Goal: Task Accomplishment & Management: Use online tool/utility

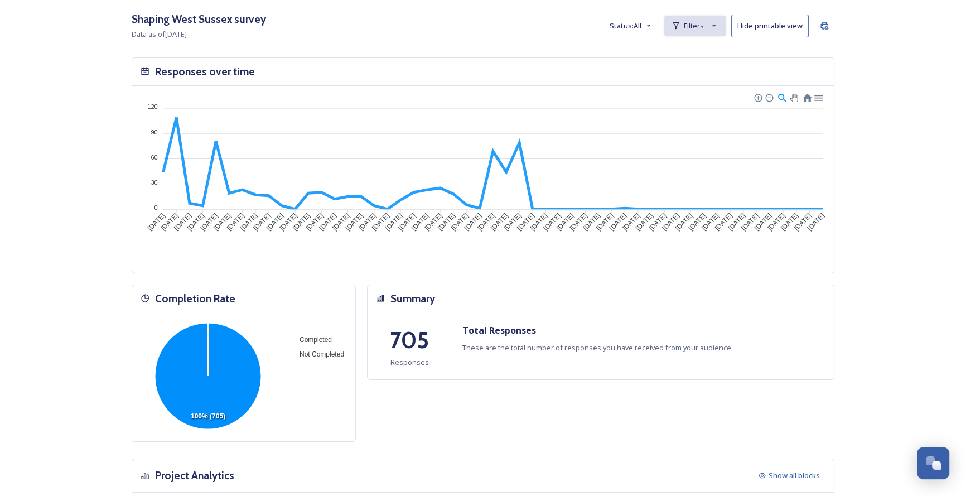
click at [700, 28] on span "Filters" at bounding box center [694, 26] width 20 height 11
click at [712, 60] on div "Delete" at bounding box center [709, 55] width 20 height 20
checkbox input "false"
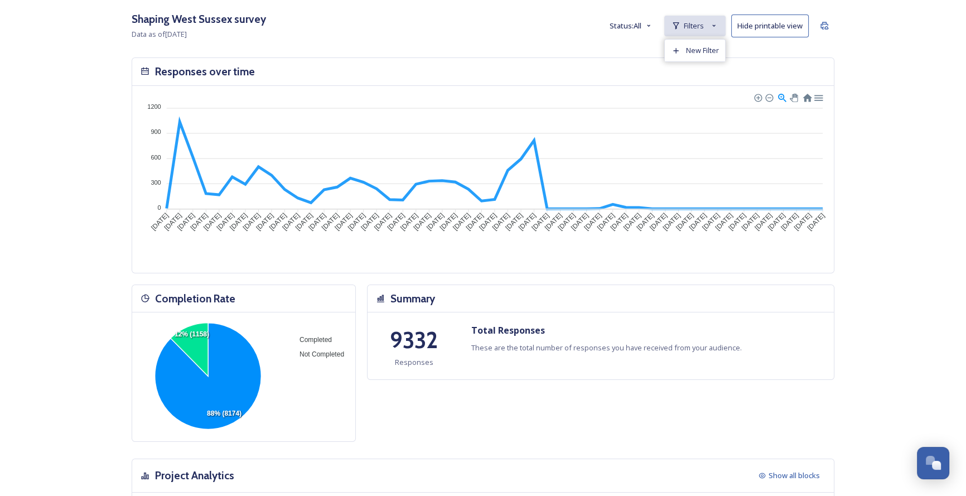
click at [704, 26] on span "Filters" at bounding box center [694, 26] width 20 height 11
click at [702, 52] on span "New Filter" at bounding box center [702, 50] width 33 height 11
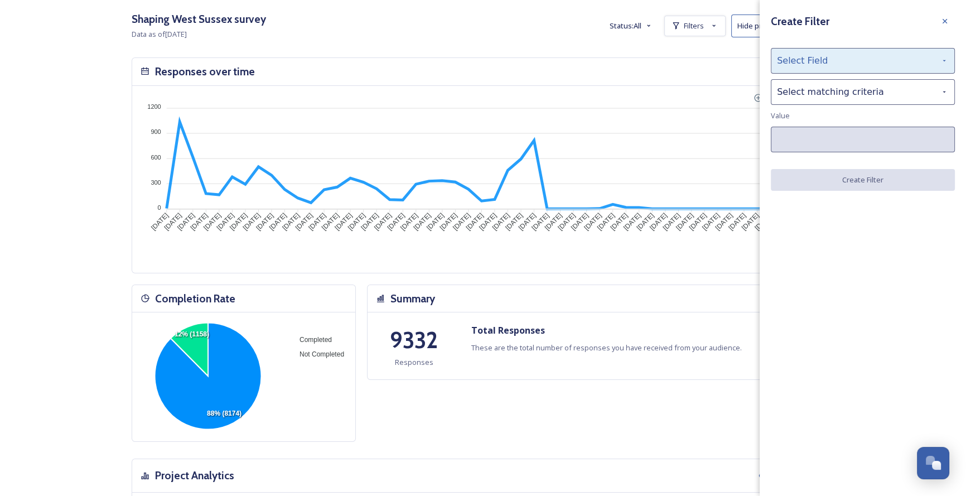
click at [820, 59] on div "Select Field" at bounding box center [863, 61] width 184 height 26
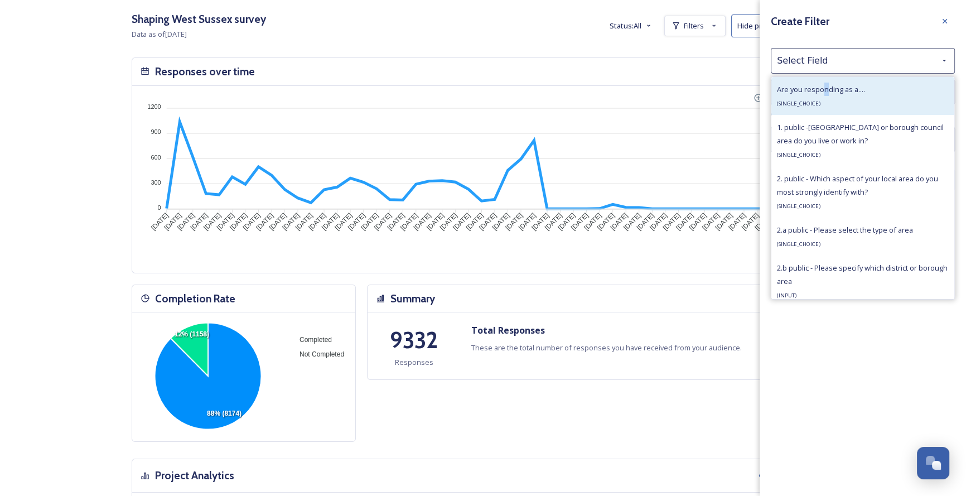
click at [825, 89] on span "Are you responding as a...." at bounding box center [821, 89] width 88 height 10
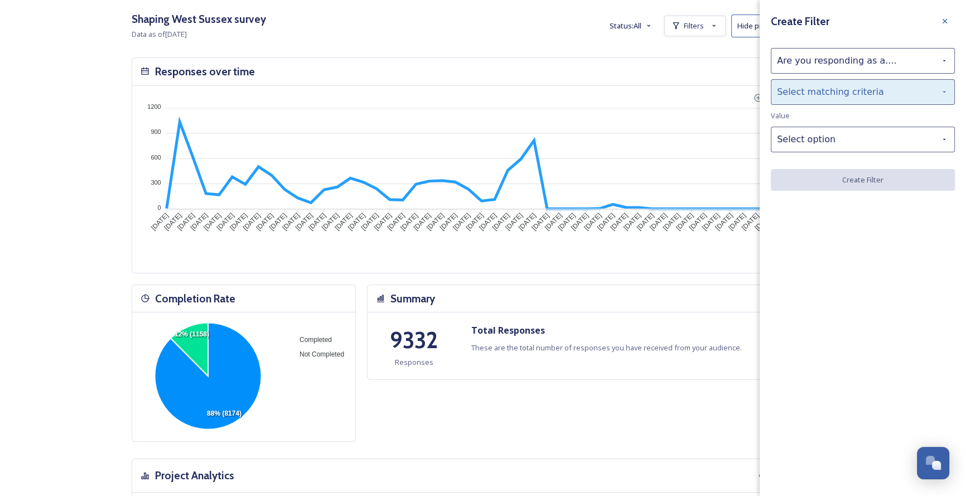
click at [825, 87] on div "Select matching criteria" at bounding box center [863, 92] width 184 height 26
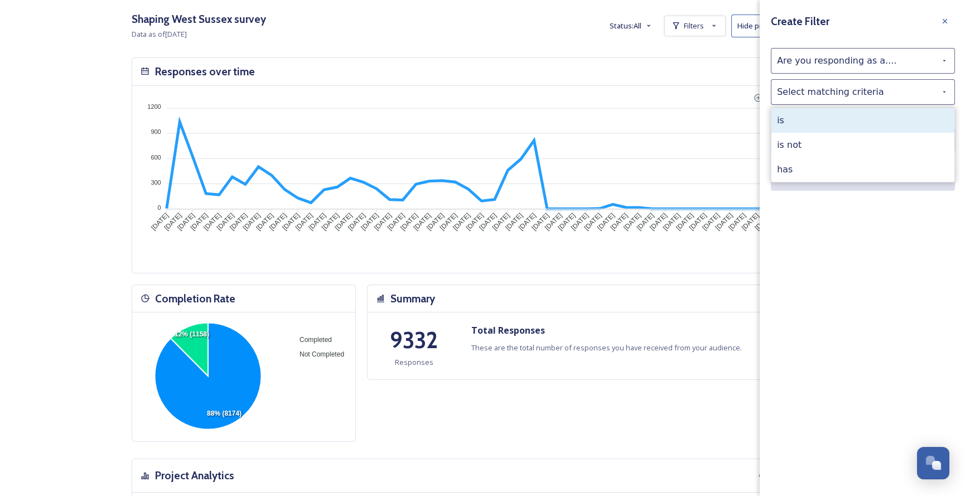
click at [833, 127] on div "is" at bounding box center [862, 120] width 183 height 25
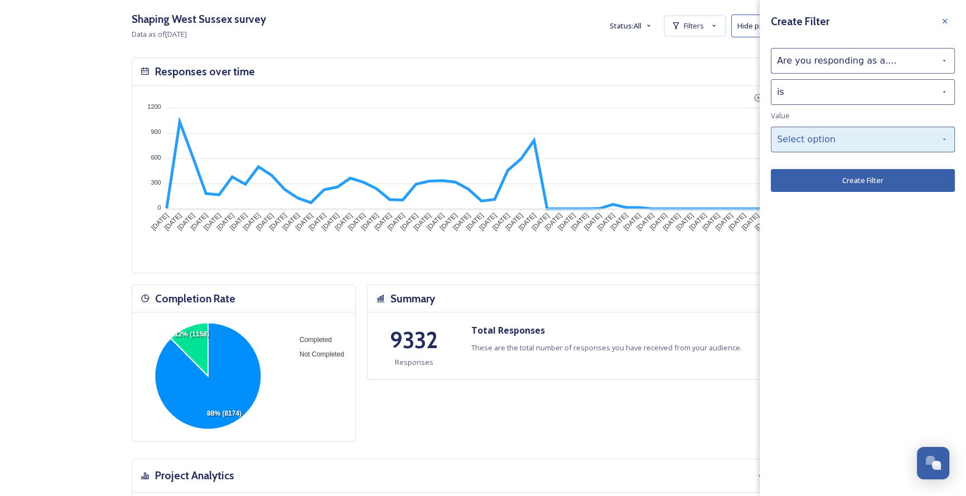
click at [834, 127] on div "Select option" at bounding box center [863, 140] width 184 height 26
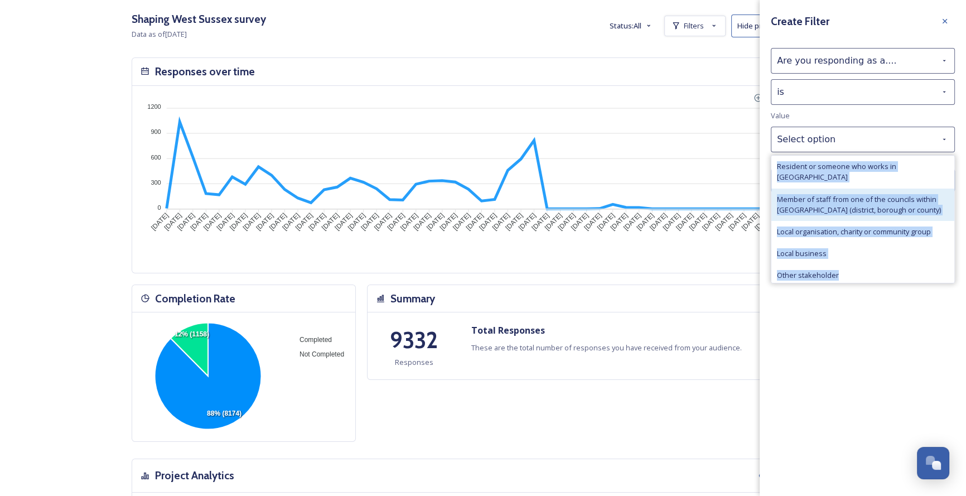
click at [884, 194] on span "Member of staff from one of the councils within [GEOGRAPHIC_DATA] (district, bo…" at bounding box center [863, 204] width 172 height 21
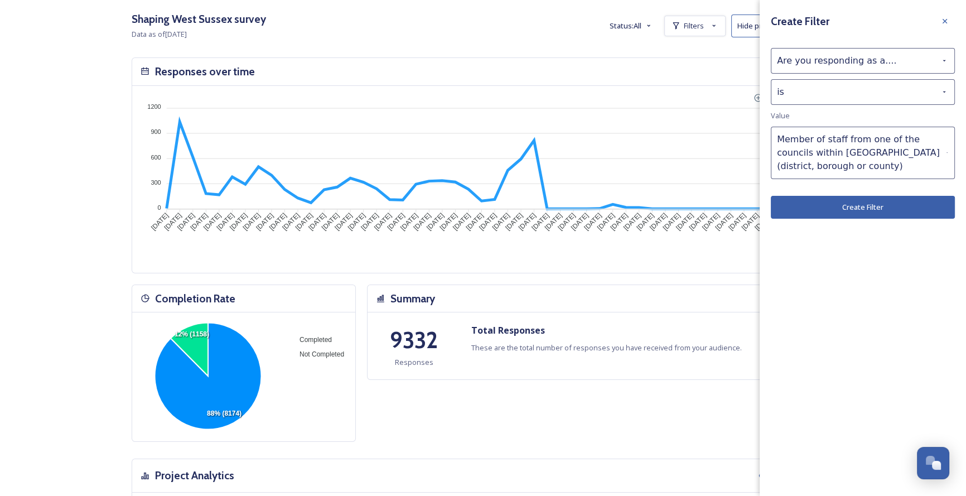
click at [884, 205] on button "Create Filter" at bounding box center [863, 207] width 184 height 23
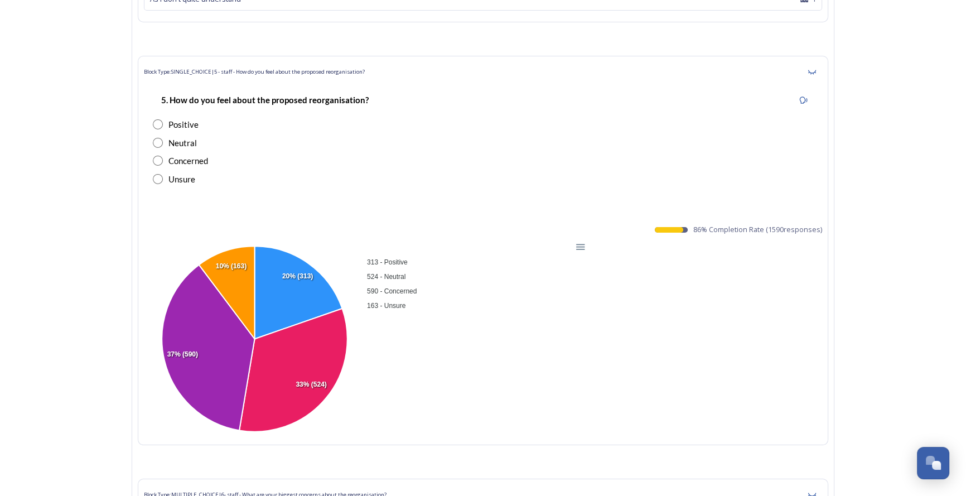
scroll to position [4888, 0]
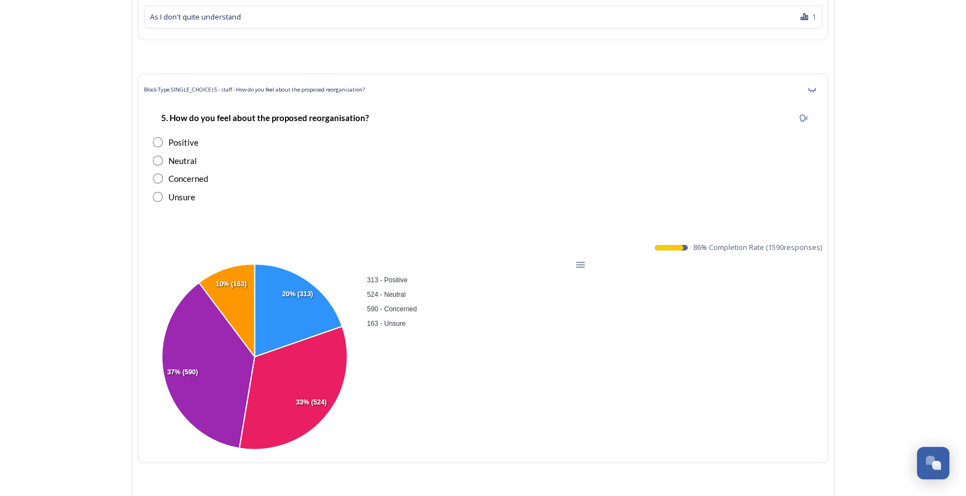
click at [588, 258] on div "Download SVG Download PNG Download CSV" at bounding box center [580, 264] width 18 height 12
click at [583, 259] on div at bounding box center [579, 263] width 9 height 9
click at [573, 299] on div "Download PNG" at bounding box center [552, 312] width 57 height 27
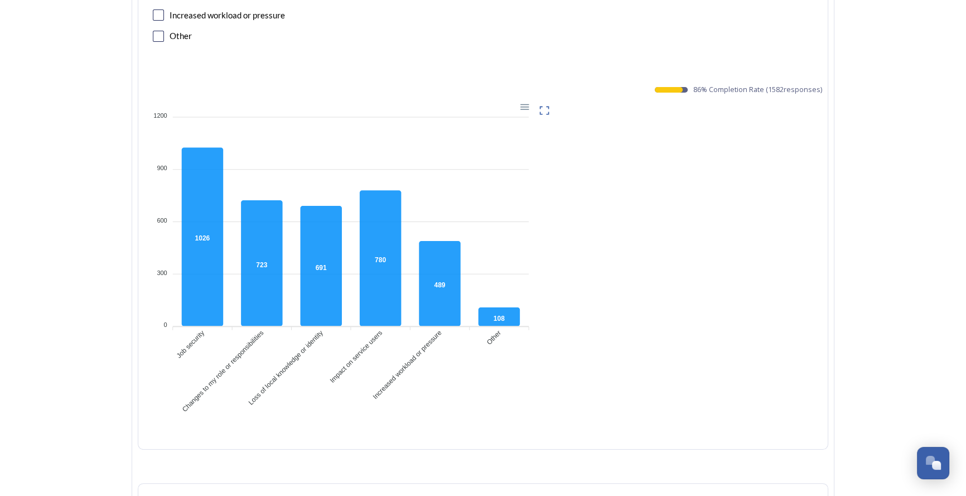
scroll to position [5497, 0]
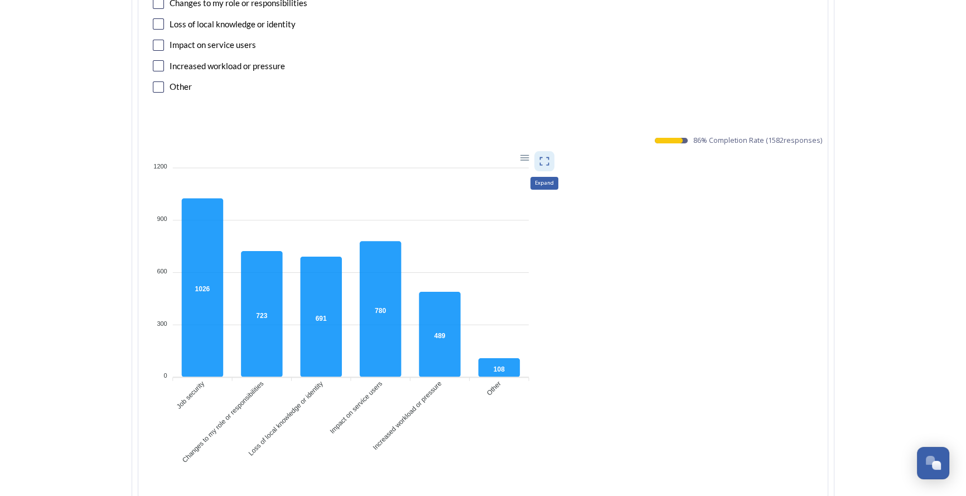
click at [554, 151] on div "Expand" at bounding box center [544, 161] width 20 height 20
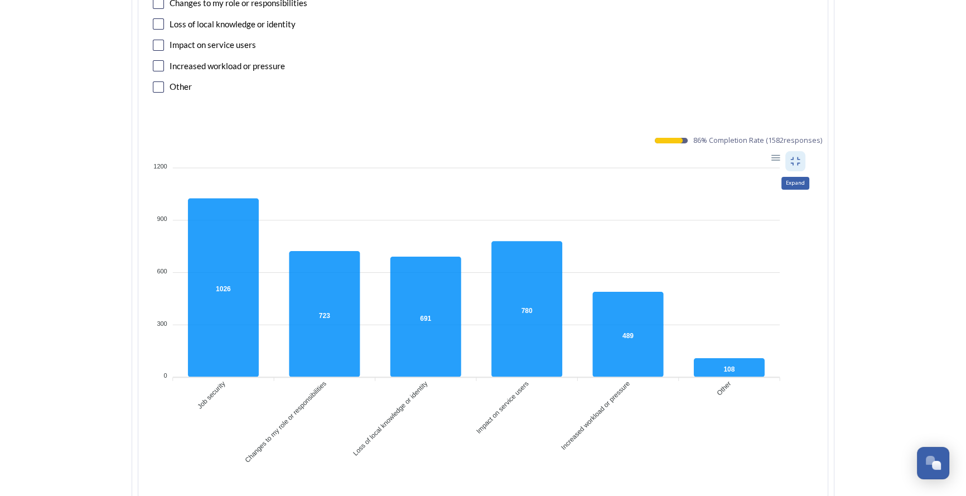
click at [805, 151] on div "Expand" at bounding box center [795, 161] width 20 height 20
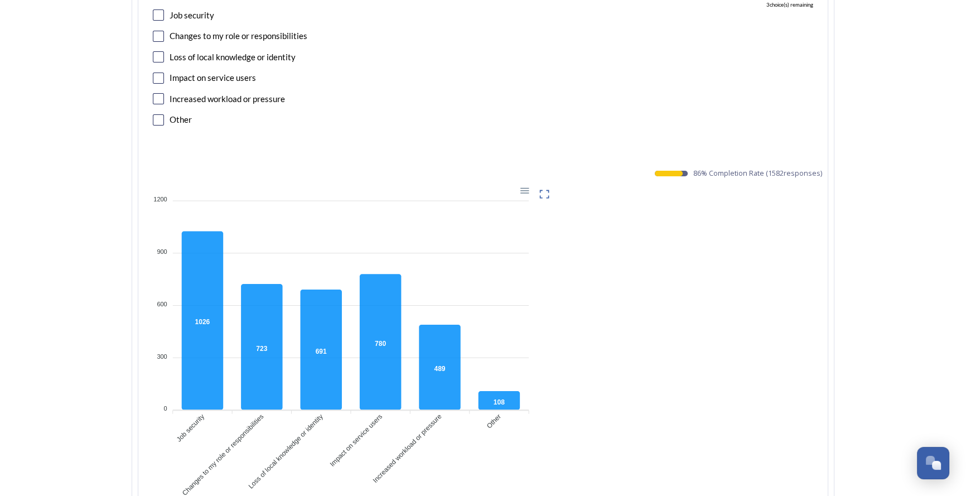
scroll to position [5395, 0]
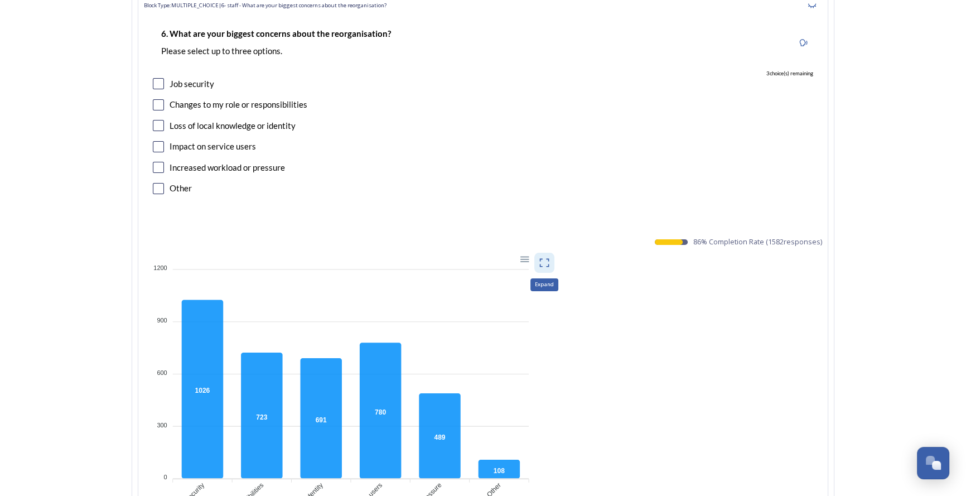
click at [542, 257] on icon at bounding box center [544, 262] width 11 height 11
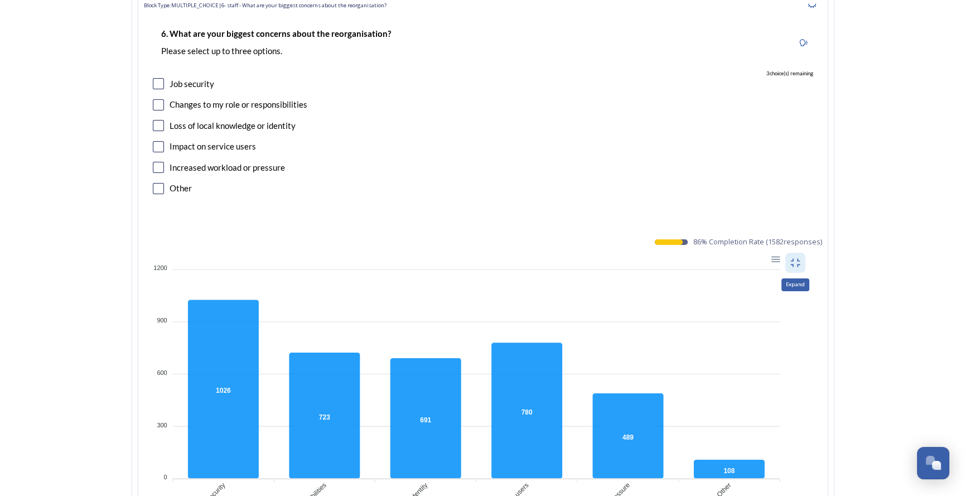
click at [797, 257] on icon at bounding box center [795, 262] width 11 height 11
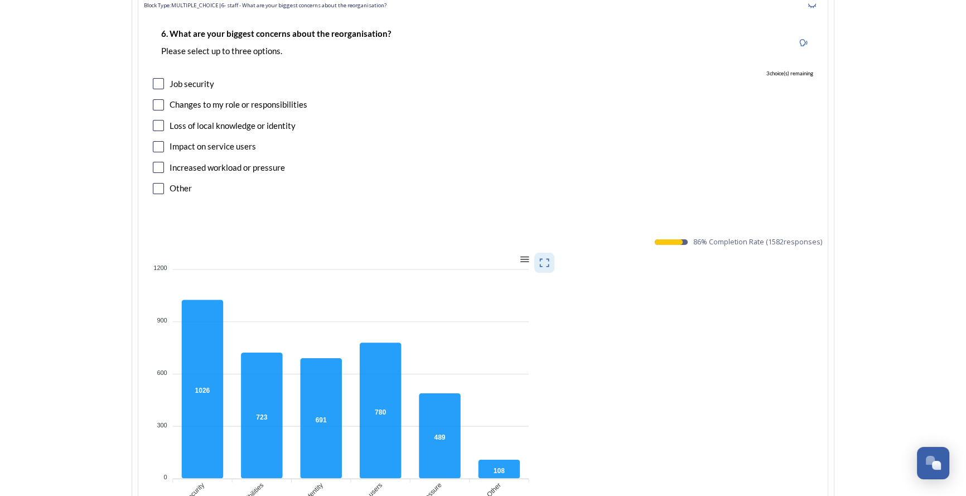
click at [528, 254] on div at bounding box center [523, 258] width 9 height 9
click at [516, 294] on div "Download PNG" at bounding box center [496, 307] width 57 height 27
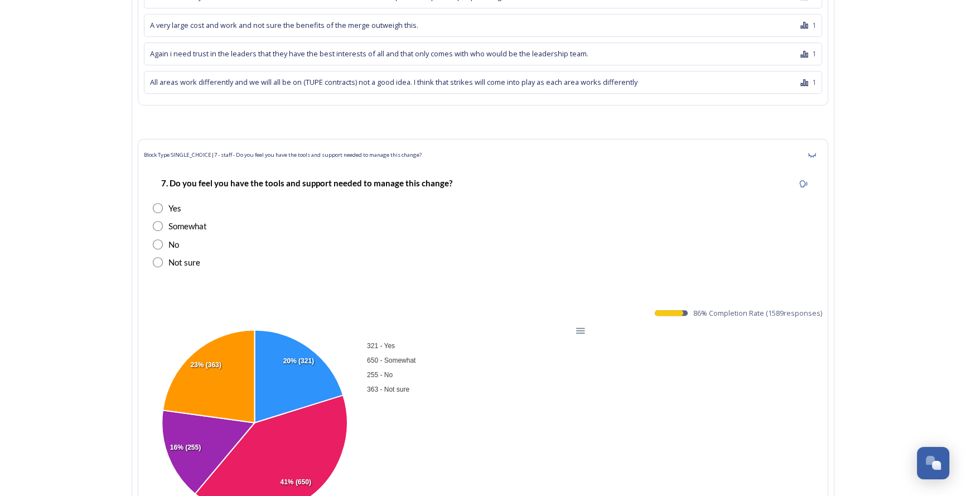
scroll to position [6307, 0]
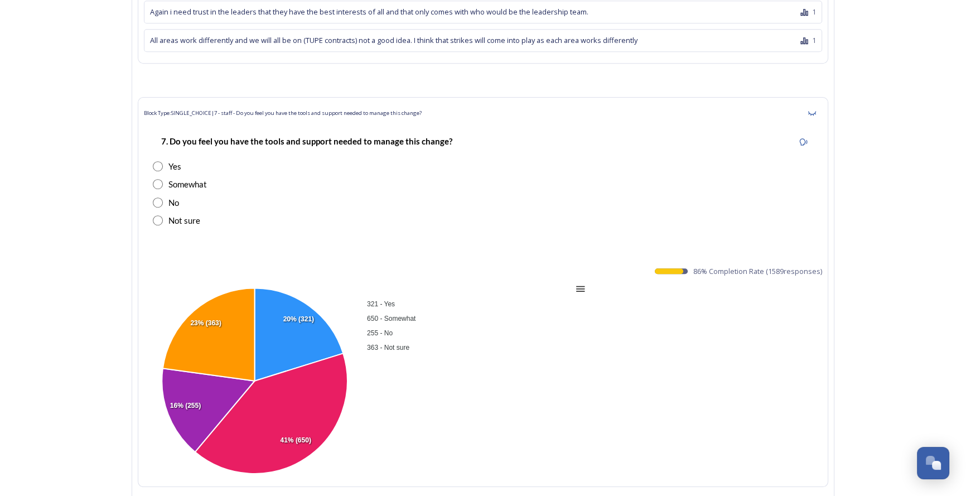
drag, startPoint x: 709, startPoint y: 156, endPoint x: 584, endPoint y: 249, distance: 155.7
click at [584, 283] on div at bounding box center [579, 287] width 9 height 9
click at [567, 323] on div "Download PNG" at bounding box center [552, 336] width 57 height 27
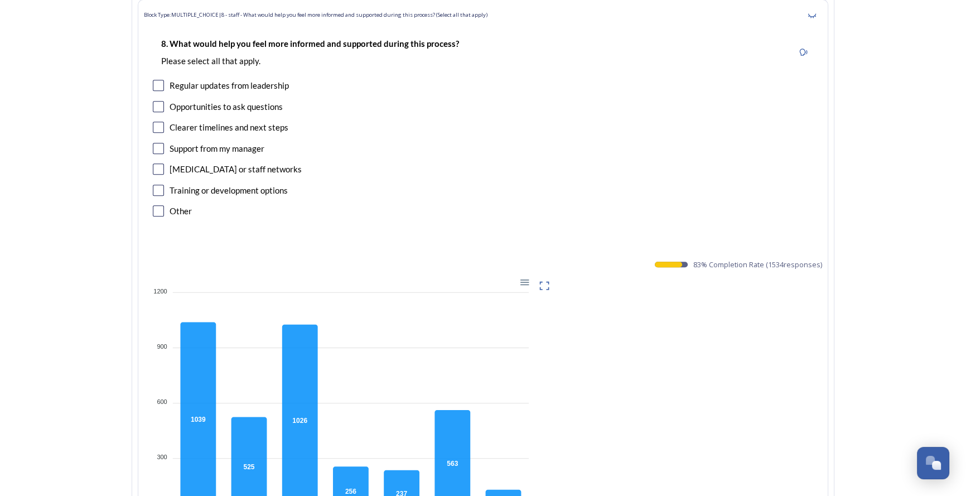
scroll to position [7017, 0]
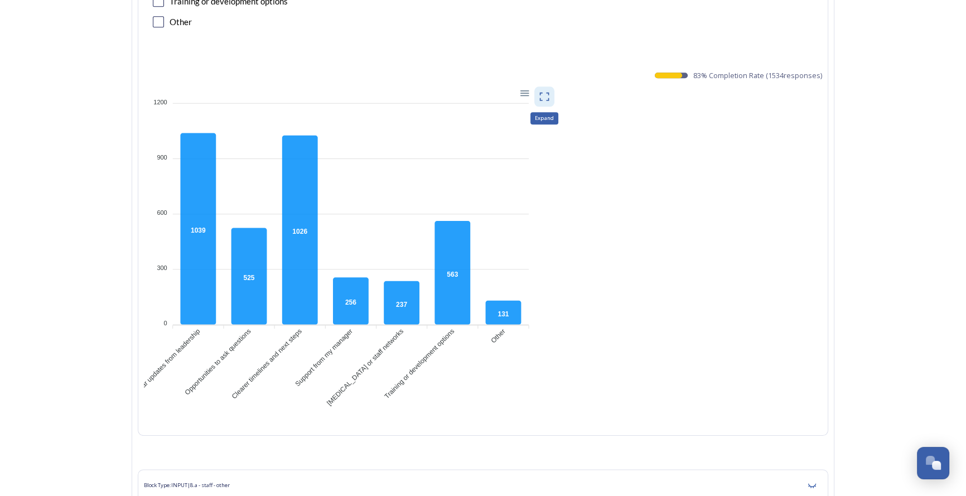
click at [548, 91] on icon at bounding box center [544, 96] width 11 height 11
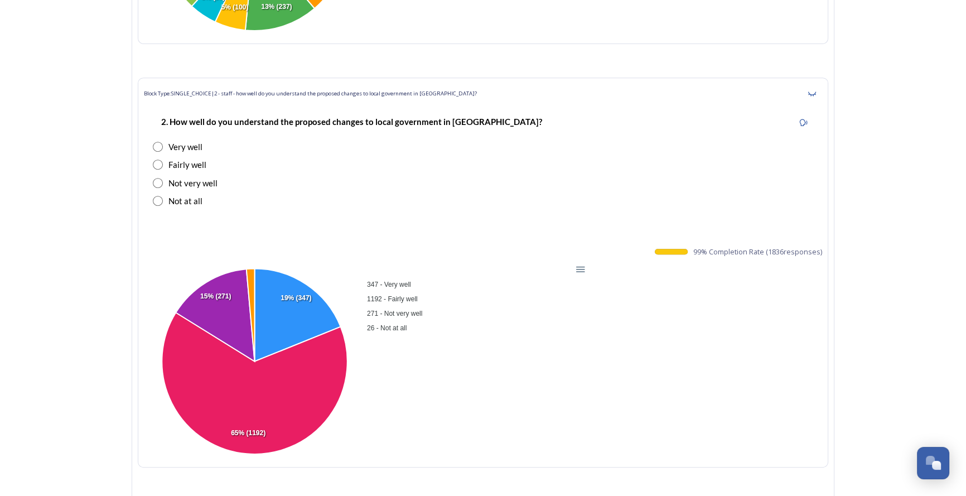
scroll to position [912, 0]
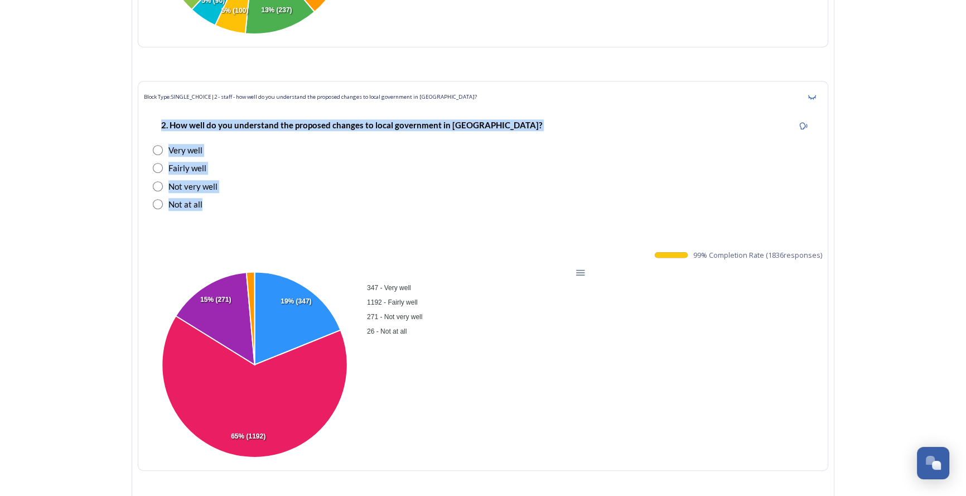
drag, startPoint x: 163, startPoint y: 123, endPoint x: 219, endPoint y: 137, distance: 58.0
click at [223, 202] on div "2. How well do you understand the proposed changes to local government in [GEOG…" at bounding box center [483, 164] width 678 height 114
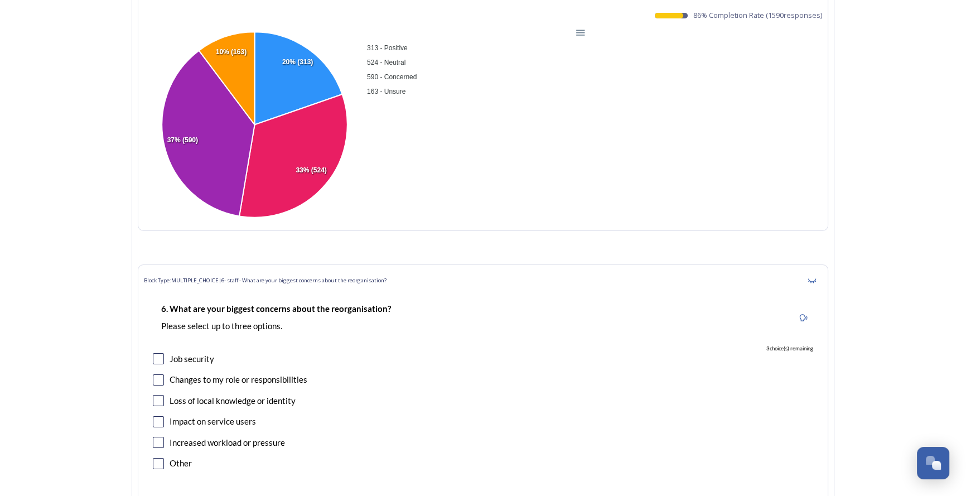
scroll to position [4816, 0]
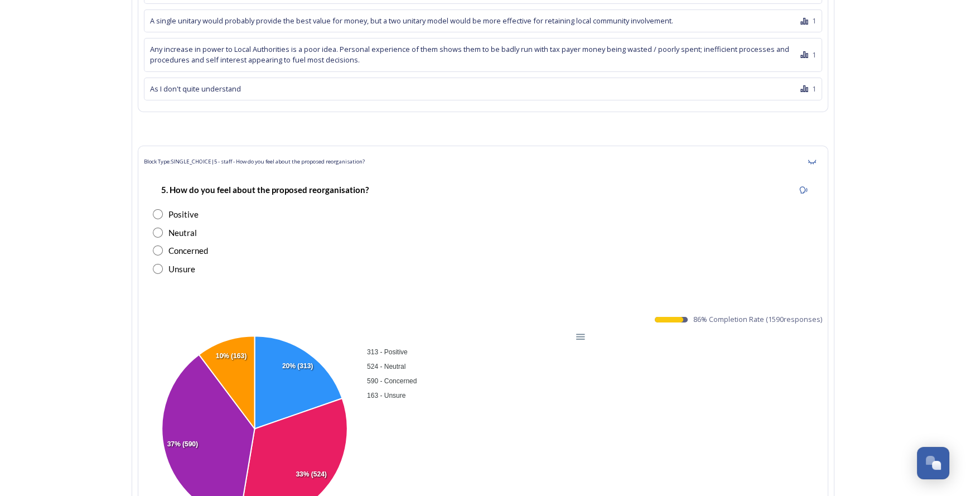
click at [210, 185] on strong "5. How do you feel about the proposed reorganisation?" at bounding box center [264, 190] width 207 height 10
drag, startPoint x: 173, startPoint y: 151, endPoint x: 385, endPoint y: 150, distance: 211.9
click at [385, 177] on div "5. How do you feel about the proposed reorganisation?" at bounding box center [483, 189] width 660 height 25
copy strong "How do you feel about the proposed reorganisation?"
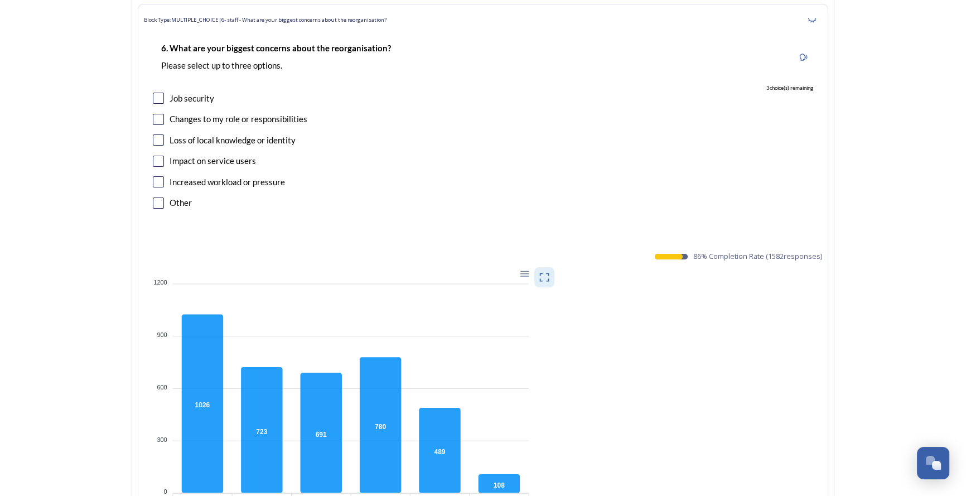
scroll to position [5323, 0]
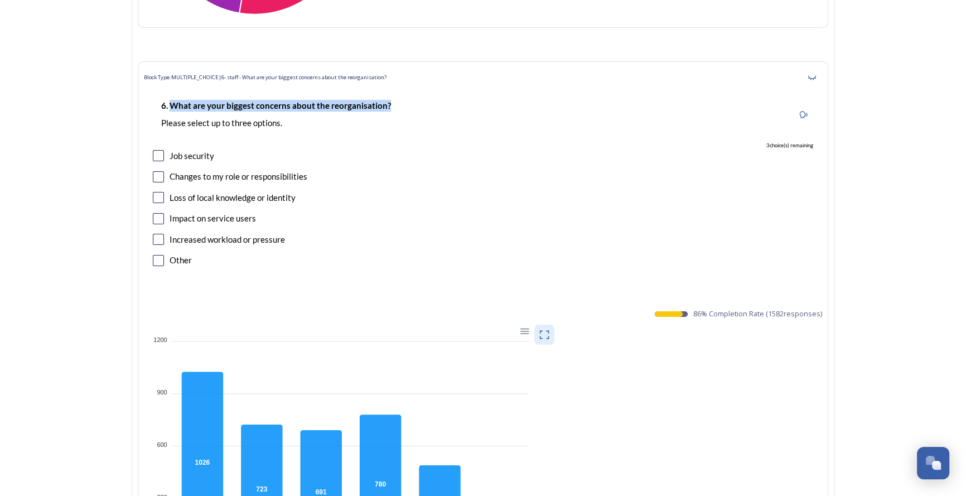
drag, startPoint x: 404, startPoint y: 63, endPoint x: 175, endPoint y: 61, distance: 229.2
click at [175, 93] on div "6. What are your biggest concerns about the reorganisation? Please select up to…" at bounding box center [483, 114] width 660 height 43
copy strong "What are your biggest concerns about the reorganisation?"
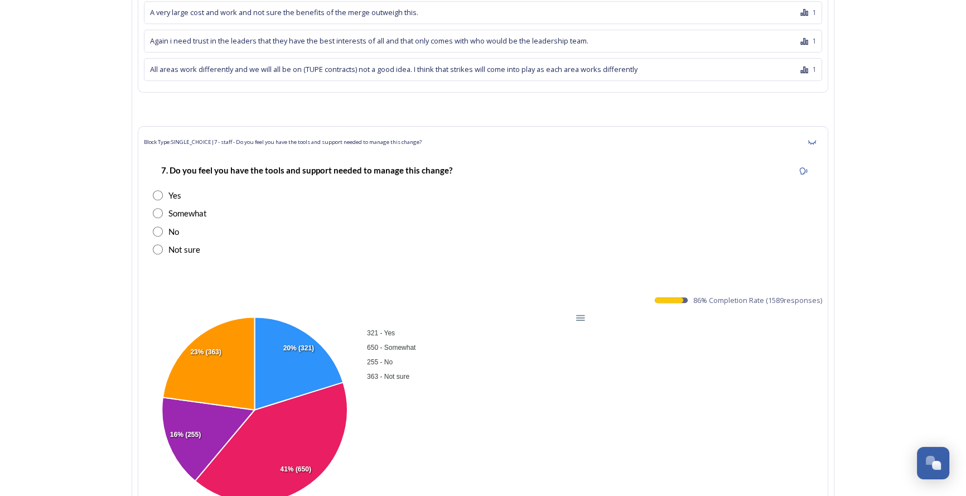
scroll to position [6134, 0]
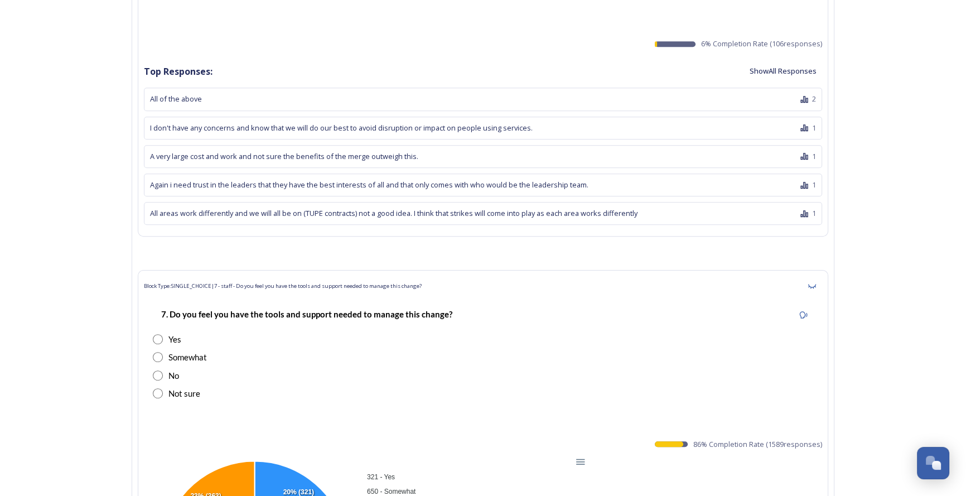
drag, startPoint x: 291, startPoint y: 277, endPoint x: 319, endPoint y: 275, distance: 28.5
click at [291, 309] on strong "7. Do you feel you have the tools and support needed to manage this change?" at bounding box center [306, 314] width 291 height 10
click at [457, 302] on div "7. Do you feel you have the tools and support needed to manage this change?" at bounding box center [483, 314] width 660 height 25
drag, startPoint x: 457, startPoint y: 274, endPoint x: 361, endPoint y: 274, distance: 95.9
click at [361, 302] on div "7. Do you feel you have the tools and support needed to manage this change?" at bounding box center [483, 314] width 660 height 25
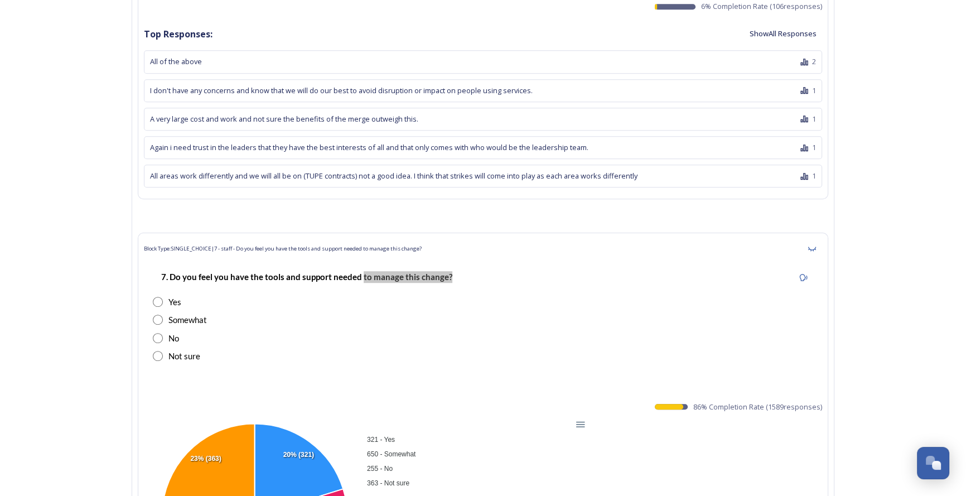
scroll to position [6235, 0]
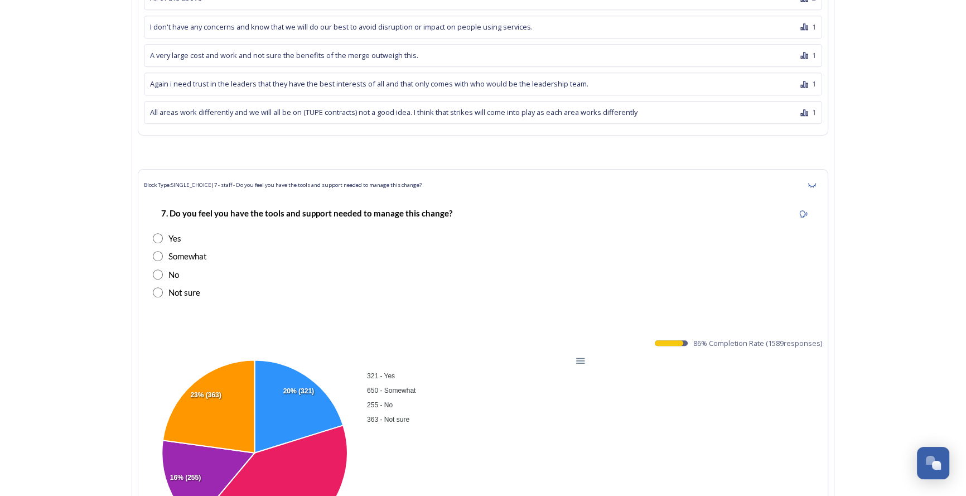
click at [262, 201] on div "7. Do you feel you have the tools and support needed to manage this change?" at bounding box center [307, 213] width 308 height 25
drag, startPoint x: 454, startPoint y: 171, endPoint x: 122, endPoint y: 170, distance: 331.8
copy strong "7. Do you feel you have the tools and support needed to manage this change?"
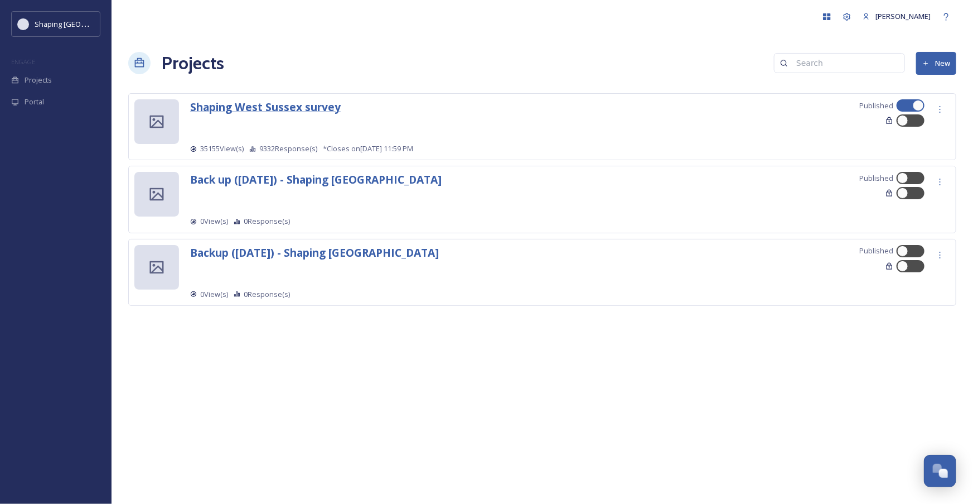
click at [274, 106] on strong "Shaping West Sussex survey" at bounding box center [265, 106] width 151 height 15
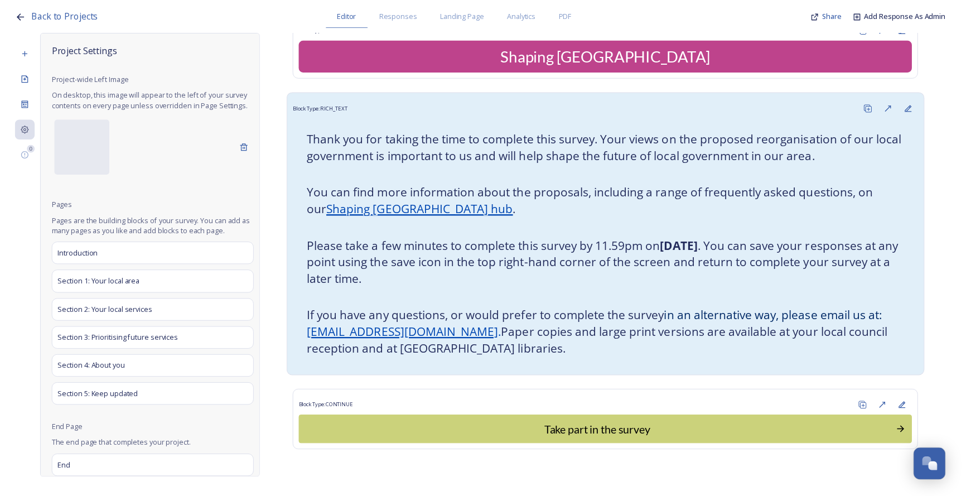
scroll to position [45, 0]
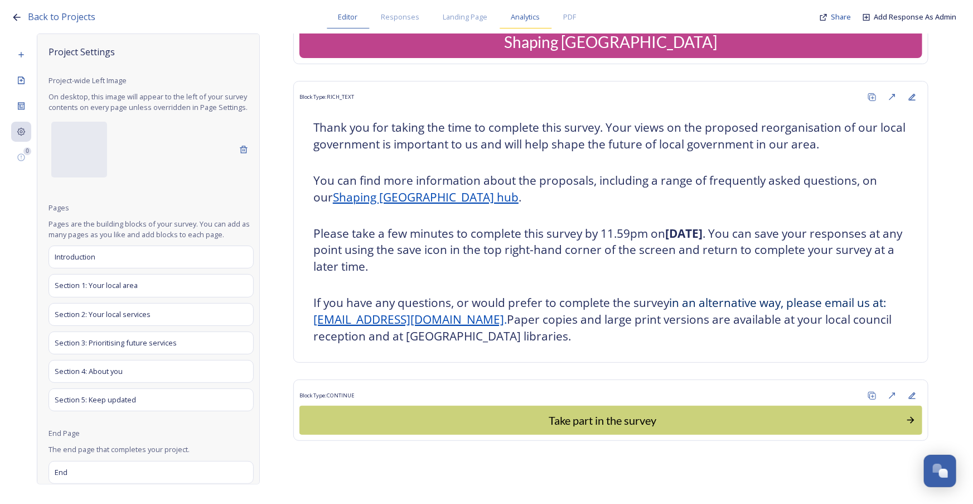
click at [529, 18] on span "Analytics" at bounding box center [525, 17] width 29 height 11
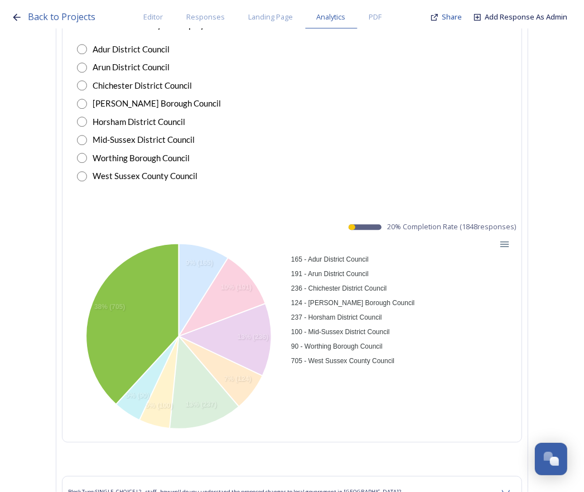
scroll to position [7931, 0]
